Goal: Information Seeking & Learning: Learn about a topic

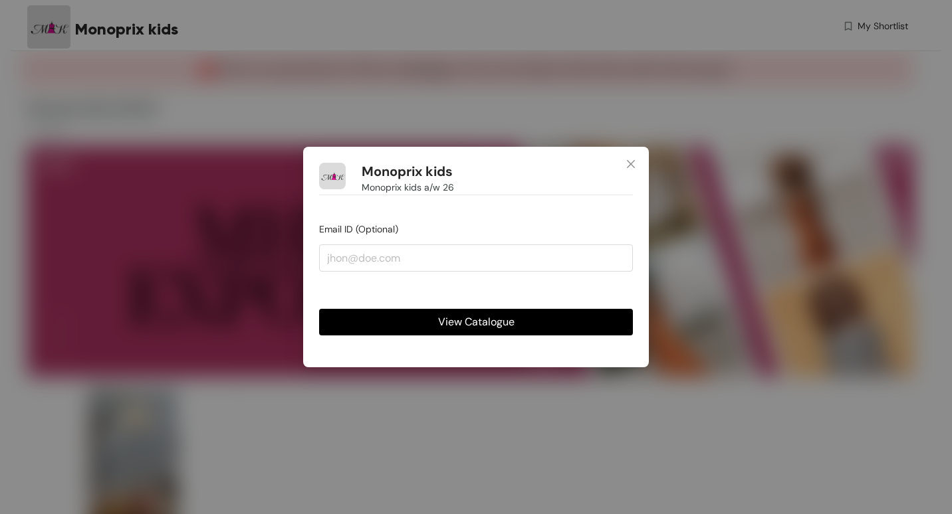
click at [494, 320] on span "View Catalogue" at bounding box center [476, 322] width 76 height 17
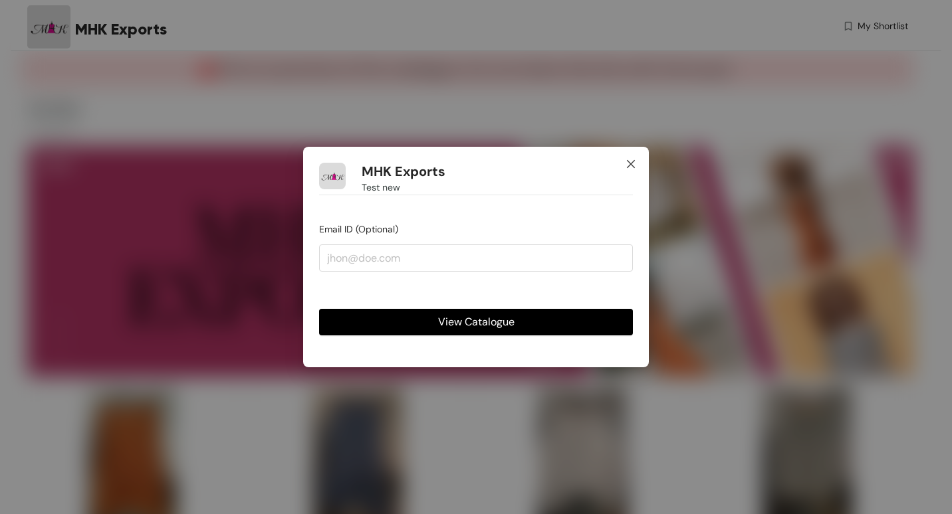
click at [633, 163] on icon "close" at bounding box center [630, 164] width 11 height 11
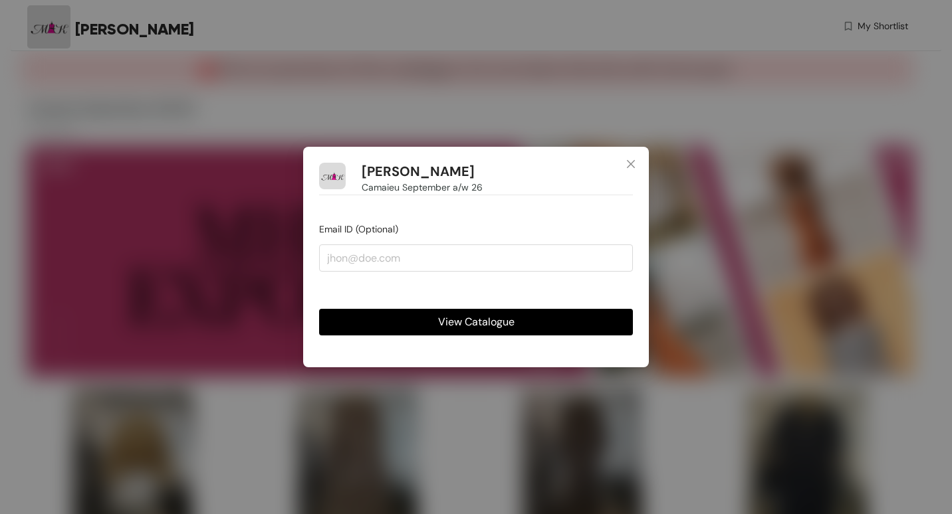
click at [482, 321] on span "View Catalogue" at bounding box center [476, 322] width 76 height 17
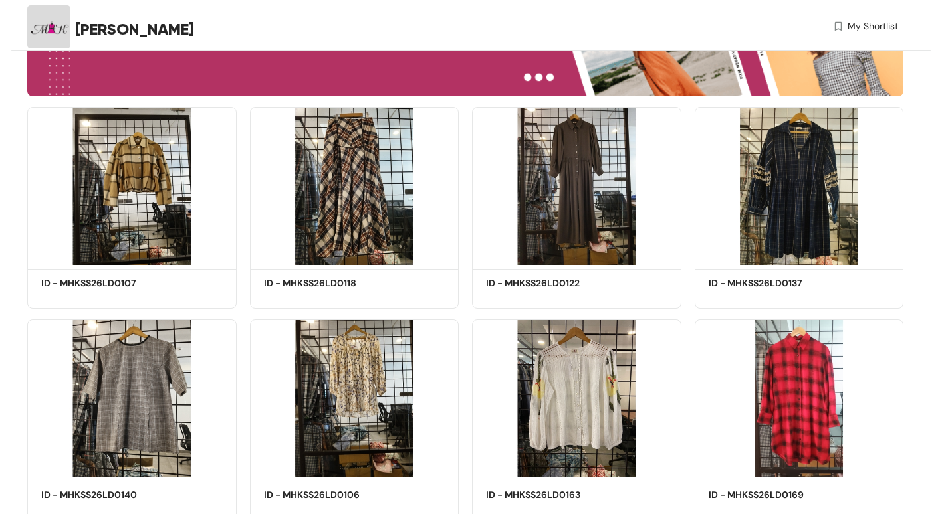
scroll to position [248, 0]
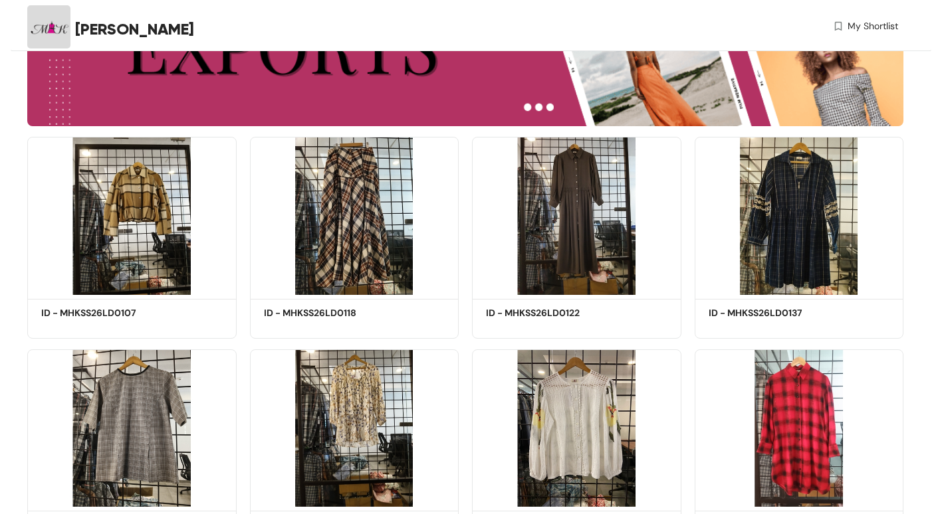
drag, startPoint x: 165, startPoint y: 32, endPoint x: 15, endPoint y: 200, distance: 225.0
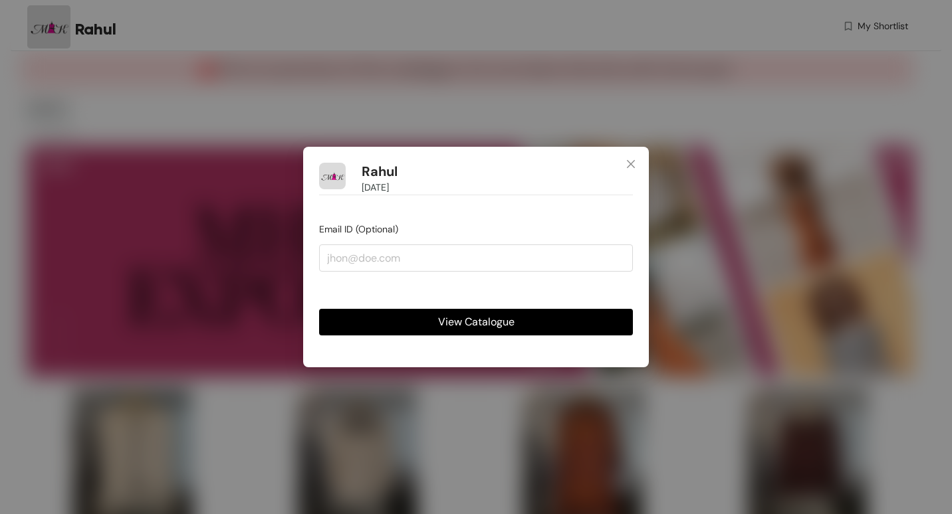
click at [504, 322] on span "View Catalogue" at bounding box center [476, 322] width 76 height 17
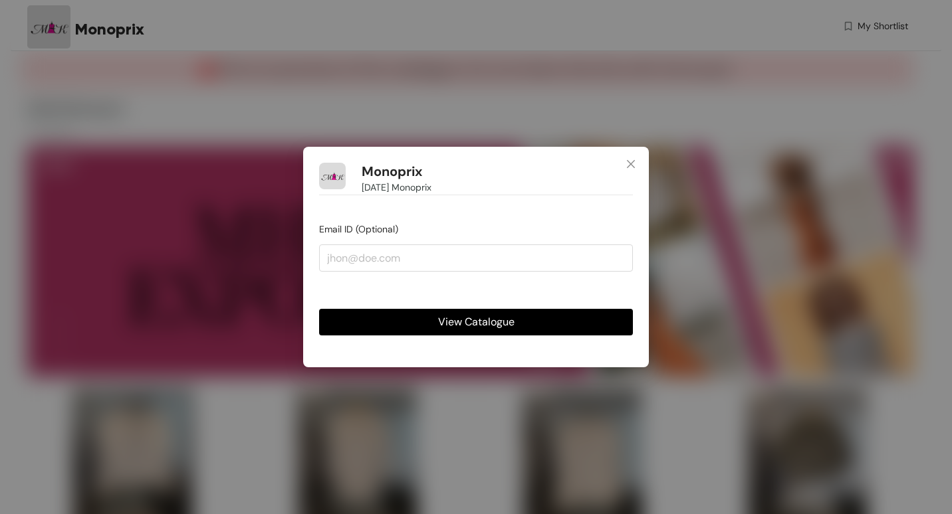
click at [482, 322] on span "View Catalogue" at bounding box center [476, 322] width 76 height 17
